Goal: Task Accomplishment & Management: Use online tool/utility

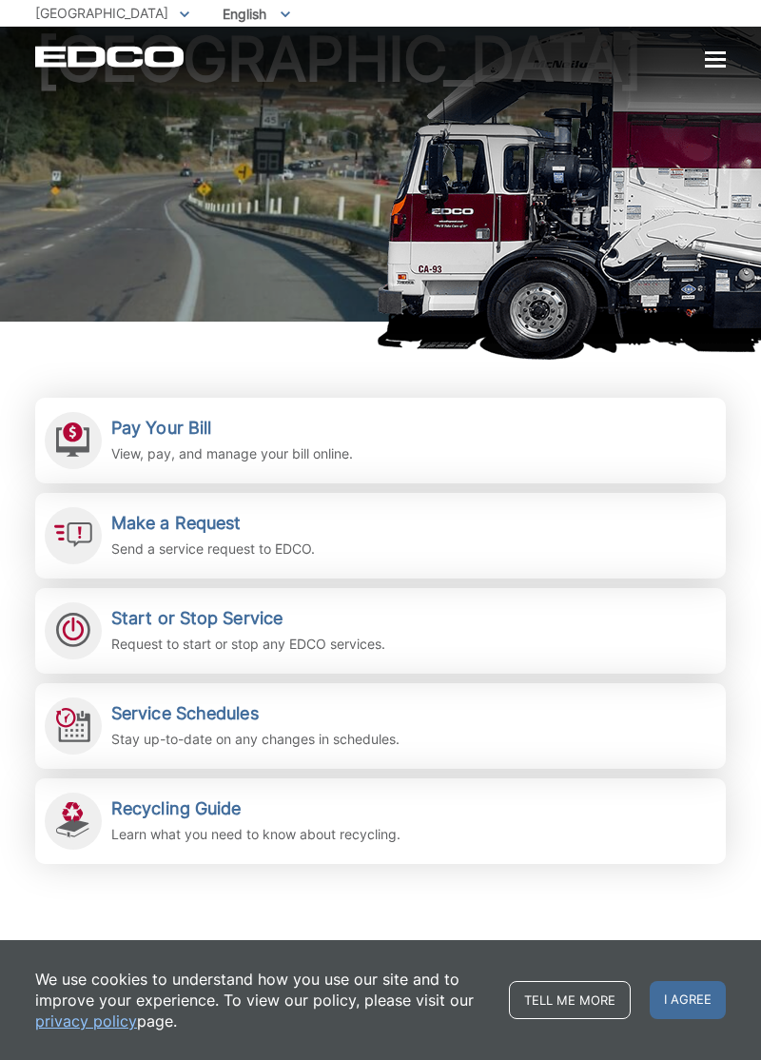
scroll to position [107, 0]
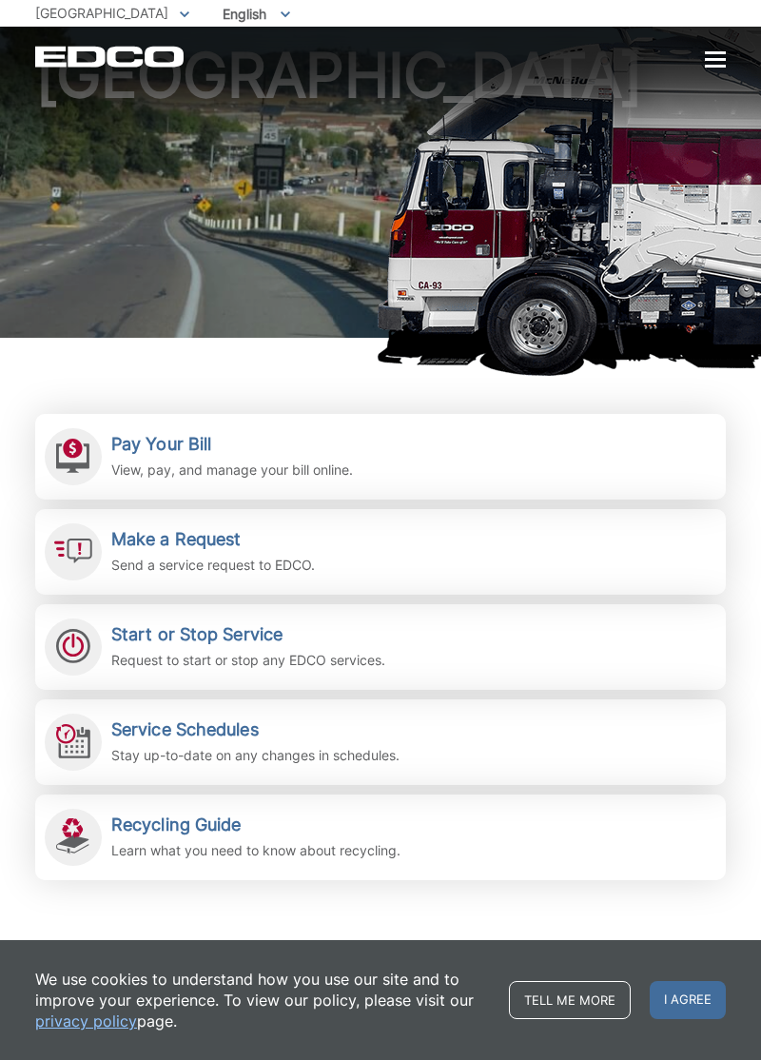
click at [124, 434] on h2 "Pay Your Bill" at bounding box center [232, 444] width 242 height 21
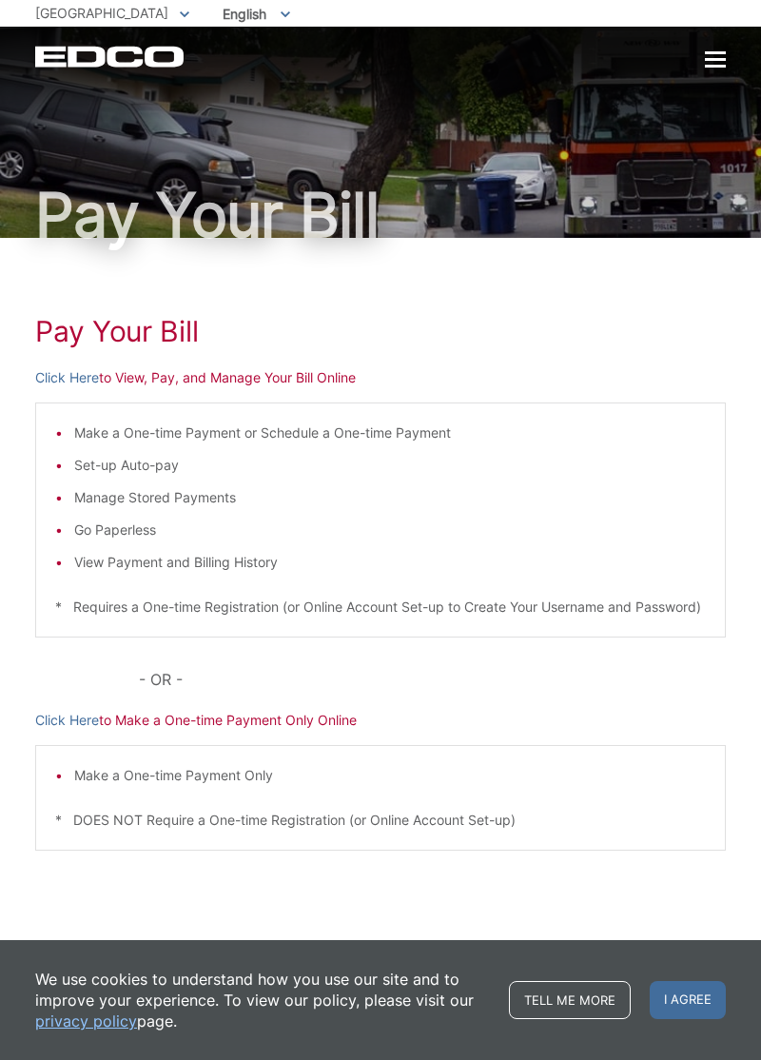
click at [82, 374] on link "Click Here" at bounding box center [67, 377] width 64 height 21
click at [62, 379] on link "Click Here" at bounding box center [67, 377] width 64 height 21
